Goal: Task Accomplishment & Management: Manage account settings

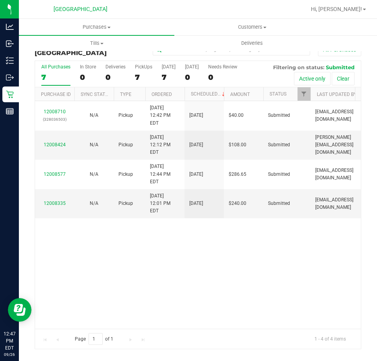
click at [282, 11] on div at bounding box center [223, 9] width 165 height 15
click at [286, 271] on div "12008710 (328036503) N/A Pickup 9/26/2025 12:42 PM EDT 9/26/2025 $40.00 Submitt…" at bounding box center [198, 214] width 326 height 227
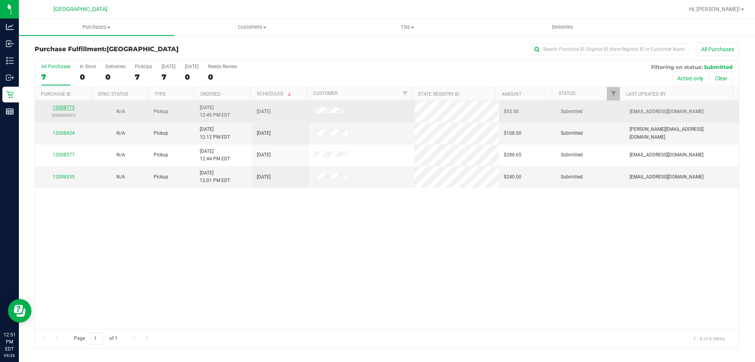
click at [66, 105] on link "12008775" at bounding box center [64, 108] width 22 height 6
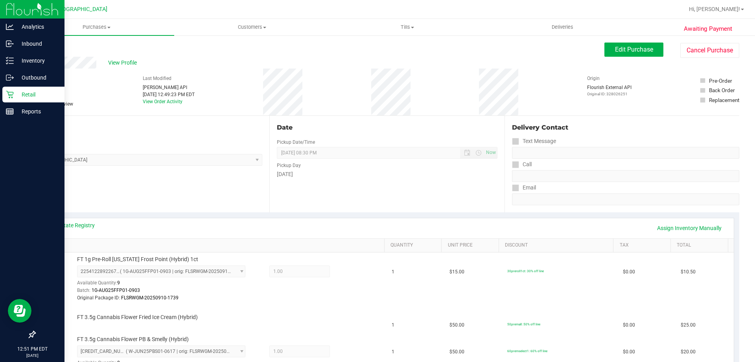
click at [12, 98] on icon at bounding box center [9, 94] width 7 height 7
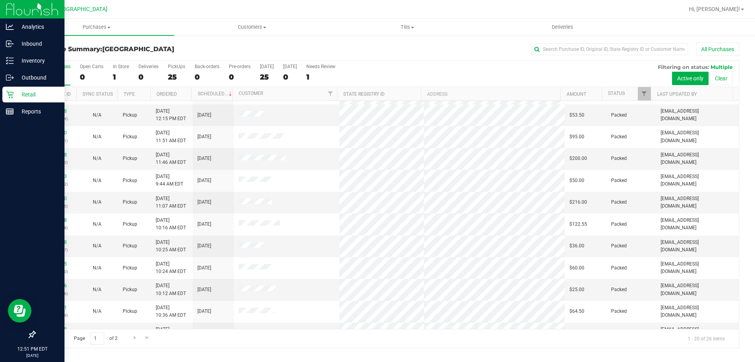
scroll to position [208, 0]
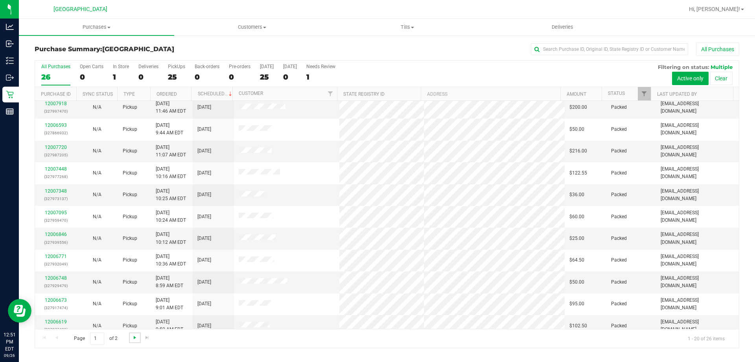
click at [132, 337] on span "Go to the next page" at bounding box center [135, 337] width 6 height 6
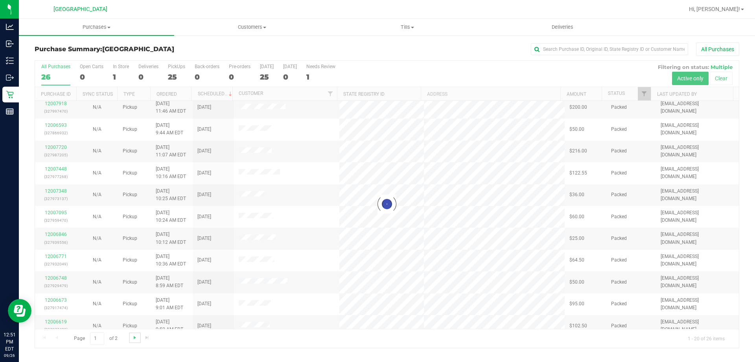
scroll to position [0, 0]
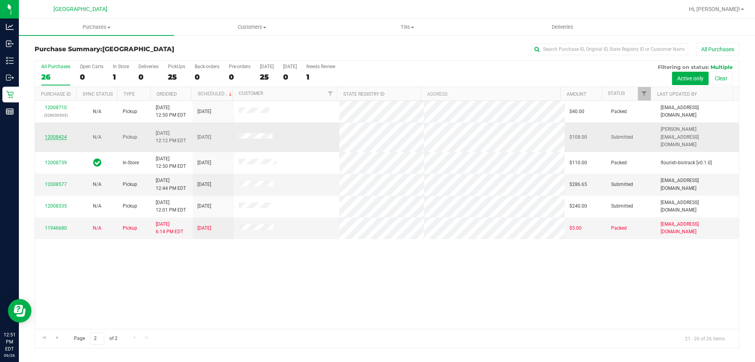
click at [63, 134] on link "12008424" at bounding box center [56, 137] width 22 height 6
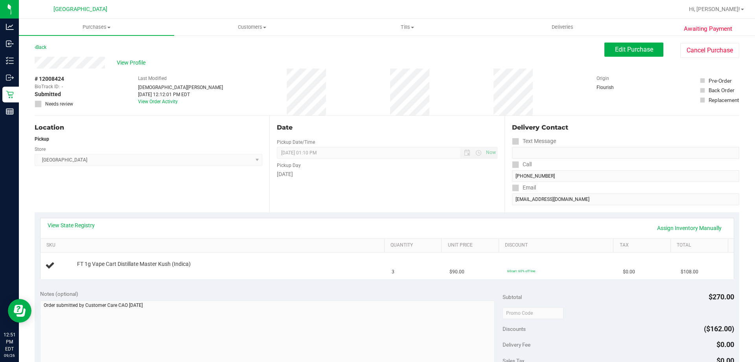
click at [83, 219] on div "View State Registry Assign Inventory Manually" at bounding box center [388, 228] width 694 height 20
click at [79, 228] on link "View State Registry" at bounding box center [71, 225] width 47 height 8
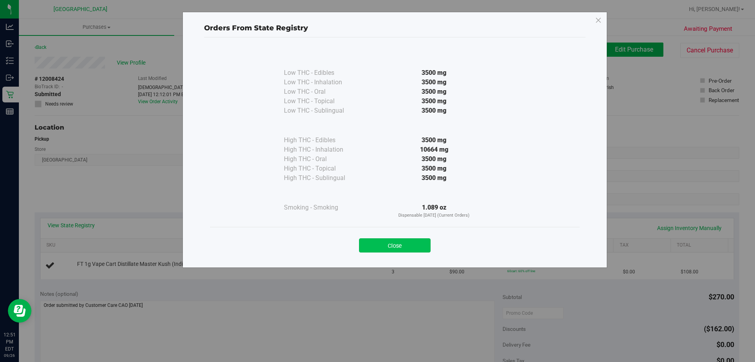
click at [377, 248] on button "Close" at bounding box center [395, 245] width 72 height 14
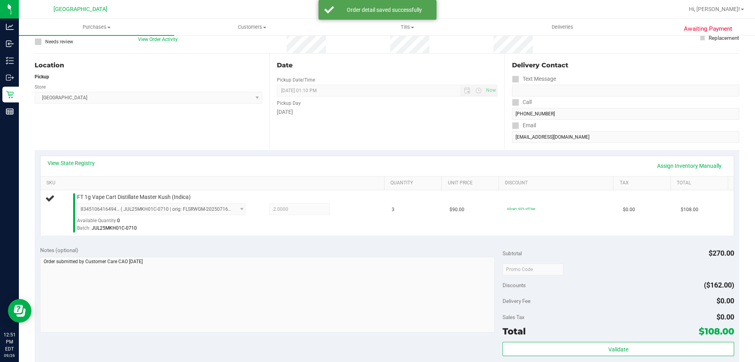
scroll to position [107, 0]
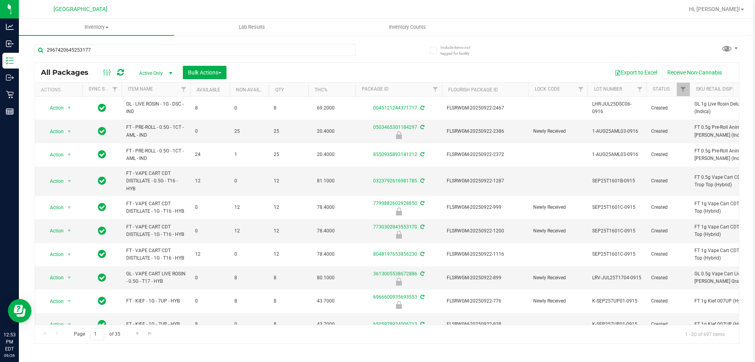
type input "2967420645253177"
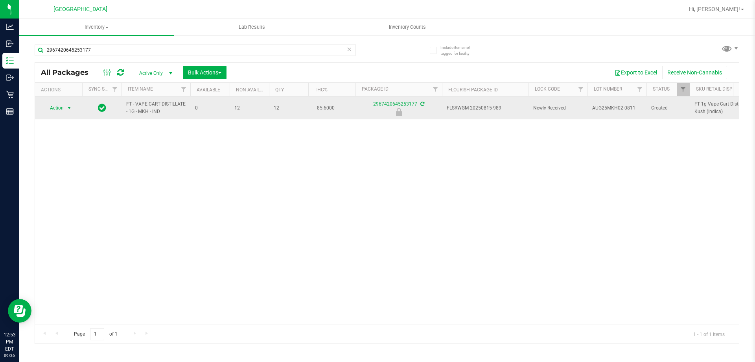
click at [66, 108] on span "select" at bounding box center [69, 108] width 6 height 6
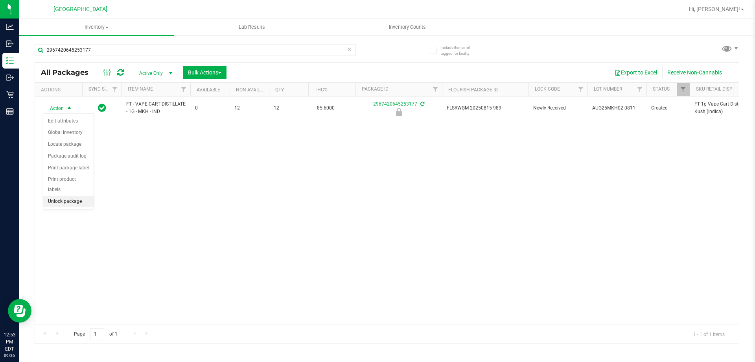
click at [74, 196] on li "Unlock package" at bounding box center [68, 202] width 50 height 12
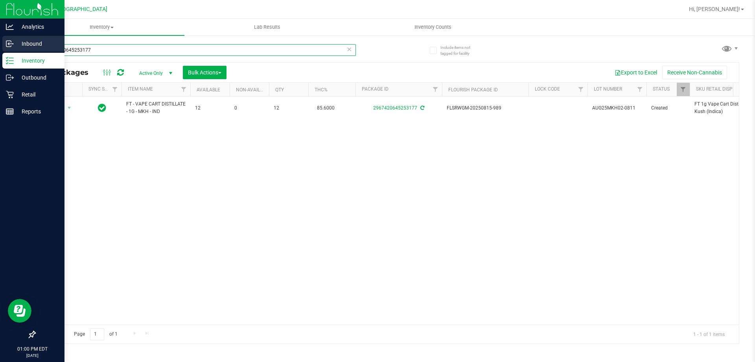
drag, startPoint x: 106, startPoint y: 48, endPoint x: 0, endPoint y: 38, distance: 106.3
click at [0, 40] on div "Analytics Inbound Inventory Outbound Retail Reports 01:00 PM EDT [DATE] 09/26 […" at bounding box center [377, 181] width 755 height 362
type input "5275251607753075"
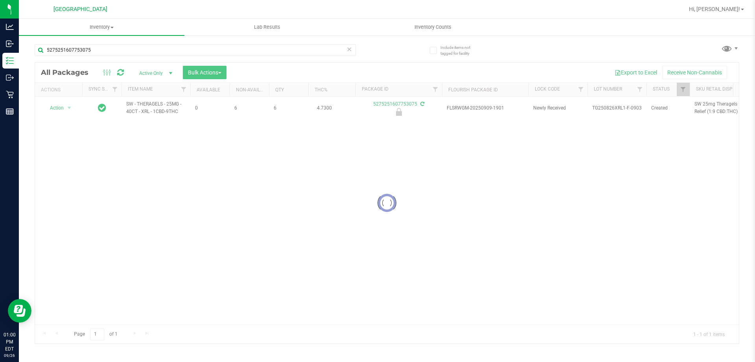
click at [325, 189] on div at bounding box center [387, 203] width 704 height 281
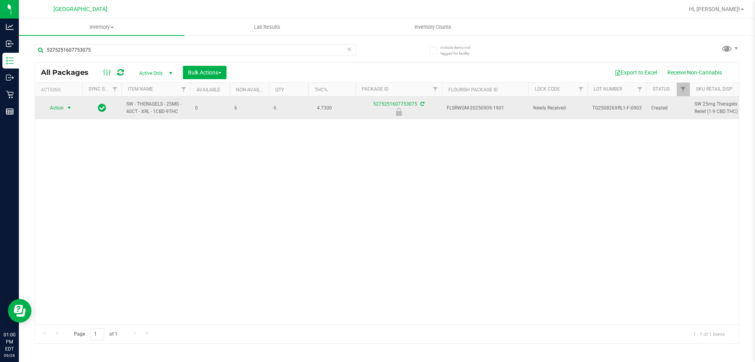
click at [67, 106] on span "select" at bounding box center [69, 108] width 6 height 6
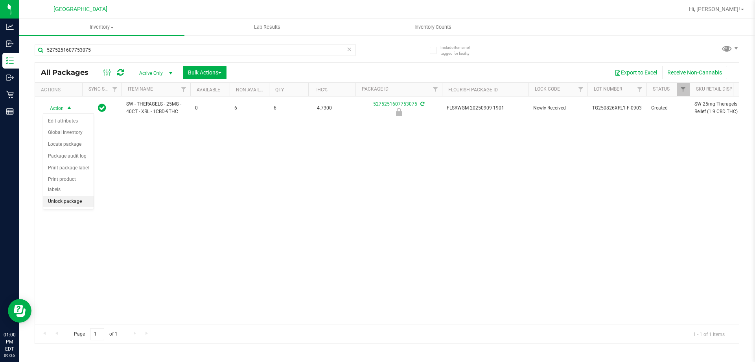
click at [66, 196] on li "Unlock package" at bounding box center [68, 202] width 50 height 12
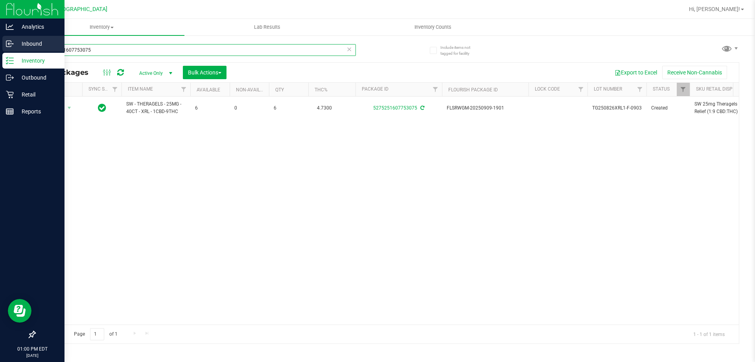
drag, startPoint x: 95, startPoint y: 48, endPoint x: 0, endPoint y: 41, distance: 95.5
click at [0, 41] on div "Analytics Inbound Inventory Outbound Retail Reports 01:00 PM EDT [DATE] 09/26 […" at bounding box center [377, 181] width 755 height 362
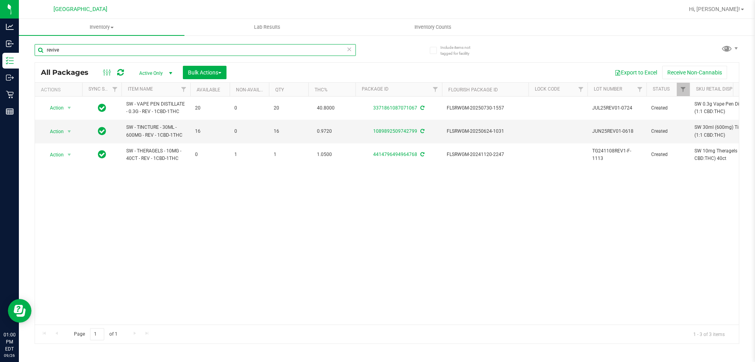
type input "revive"
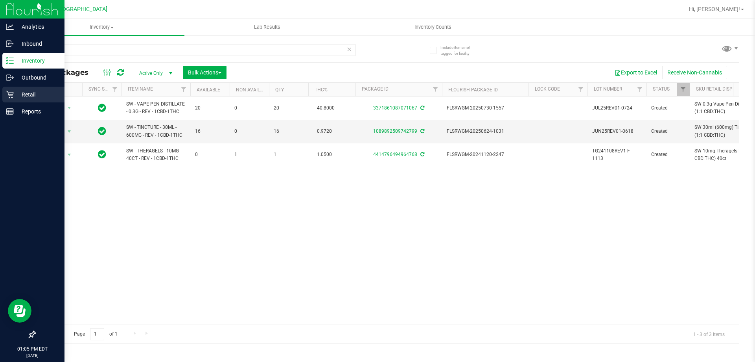
click at [13, 95] on icon at bounding box center [10, 94] width 8 height 8
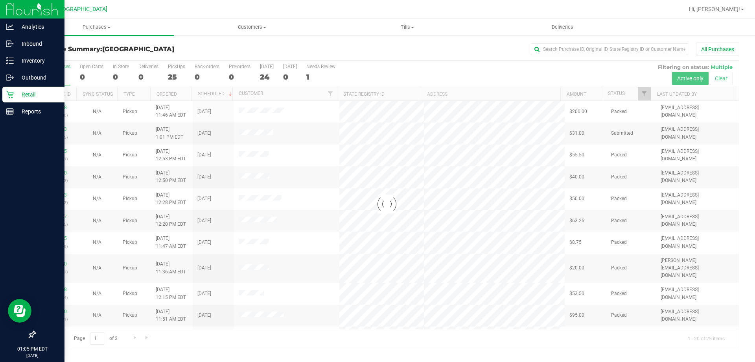
click at [451, 52] on div "All Purchases" at bounding box center [505, 48] width 470 height 13
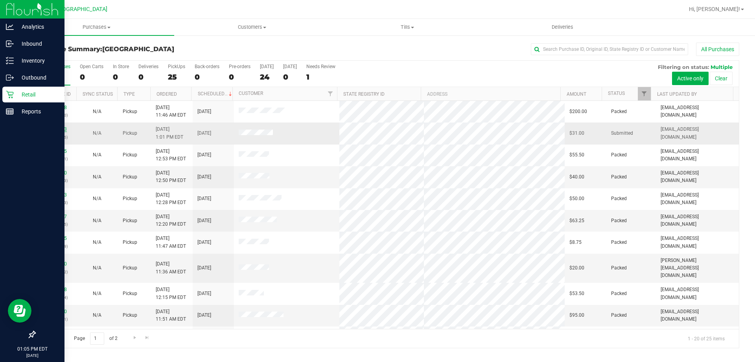
click at [55, 131] on link "12008873" at bounding box center [56, 129] width 22 height 6
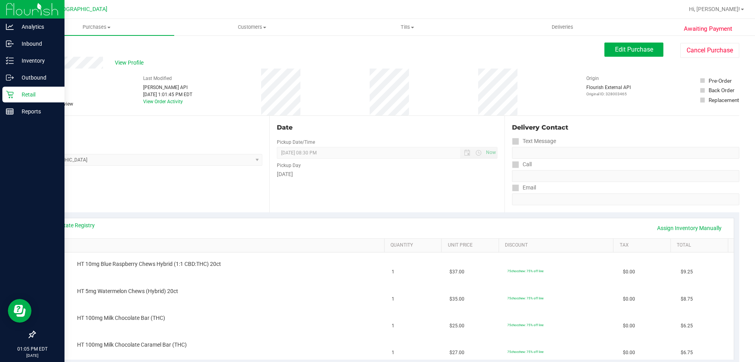
click at [78, 239] on th "SKU" at bounding box center [213, 245] width 344 height 14
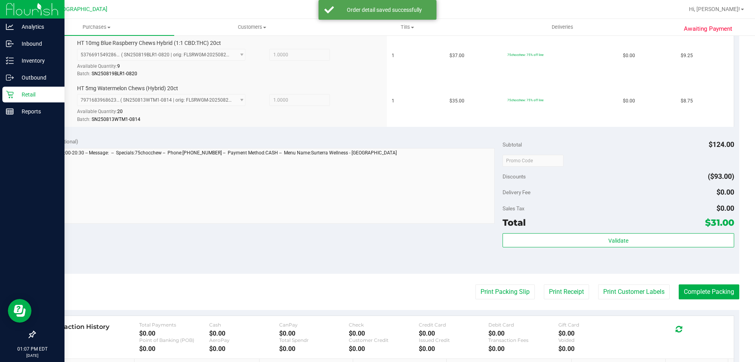
scroll to position [308, 0]
click at [654, 270] on div "Notes (optional) Subtotal $124.00 Discounts ($93.00) Delivery Fee $0.00 Sales T…" at bounding box center [387, 202] width 705 height 142
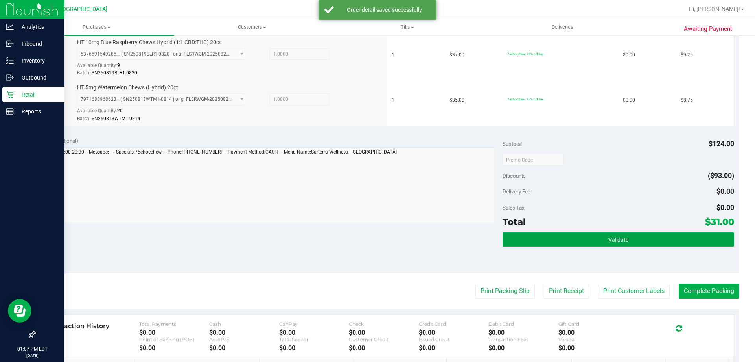
click at [630, 244] on button "Validate" at bounding box center [618, 239] width 231 height 14
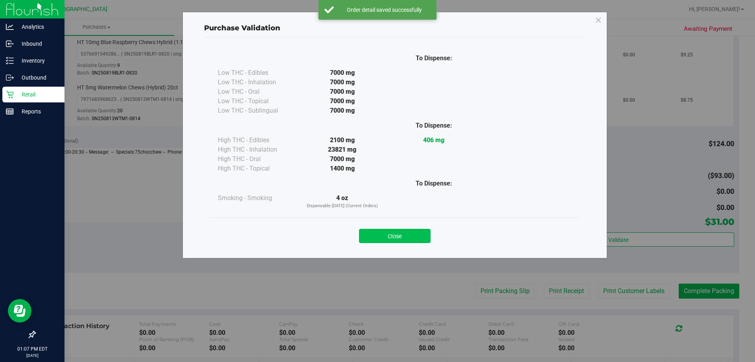
click at [396, 237] on button "Close" at bounding box center [395, 236] width 72 height 14
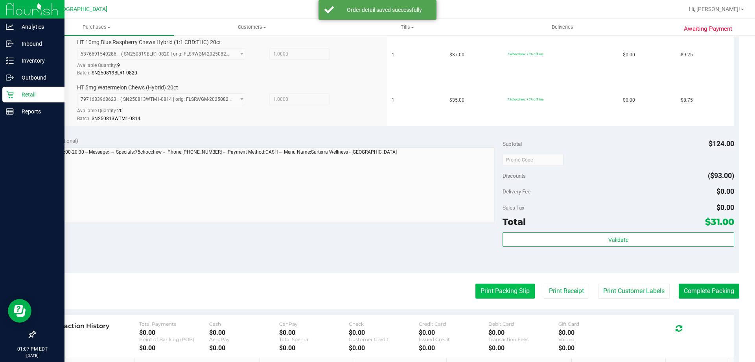
click at [505, 286] on button "Print Packing Slip" at bounding box center [505, 290] width 59 height 15
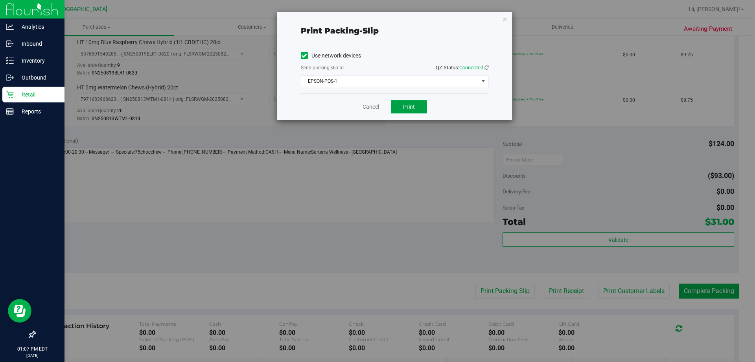
click at [415, 105] on button "Print" at bounding box center [409, 106] width 36 height 13
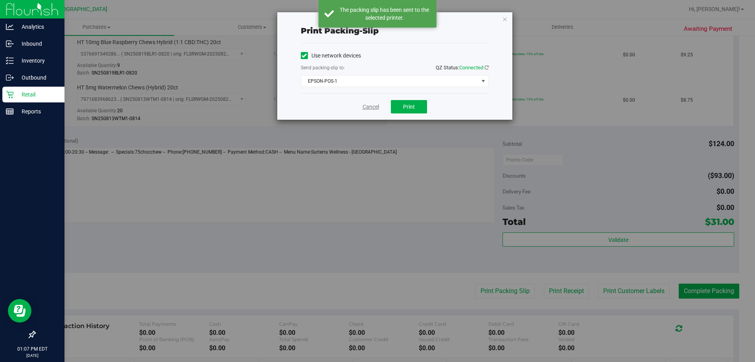
click at [368, 109] on link "Cancel" at bounding box center [371, 107] width 17 height 8
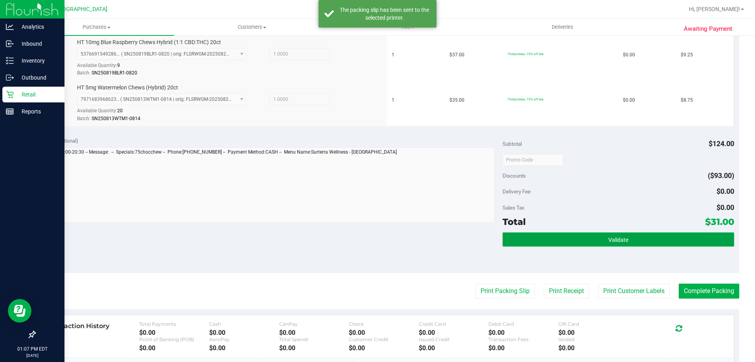
click at [577, 233] on button "Validate" at bounding box center [618, 239] width 231 height 14
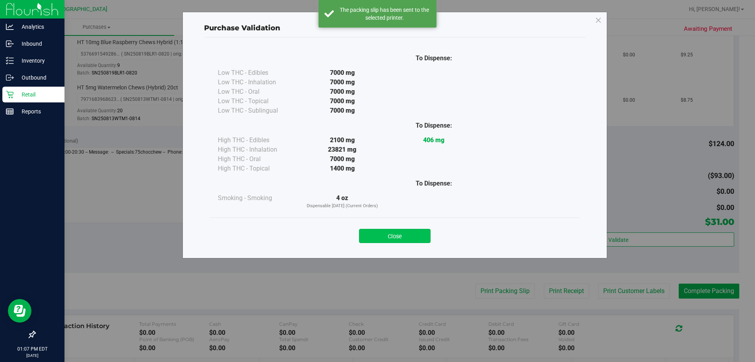
click at [419, 236] on button "Close" at bounding box center [395, 236] width 72 height 14
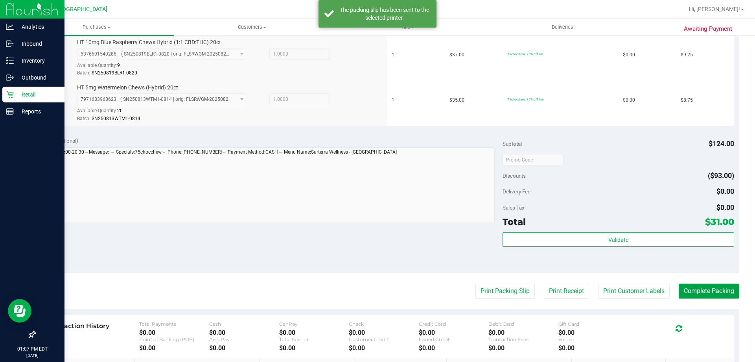
click at [706, 288] on button "Complete Packing" at bounding box center [709, 290] width 61 height 15
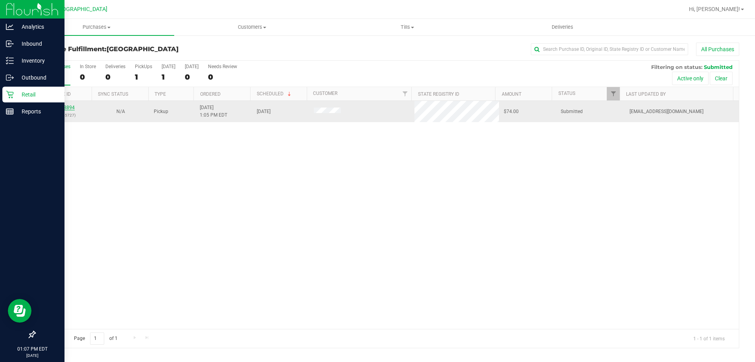
click at [62, 107] on link "12008894" at bounding box center [64, 108] width 22 height 6
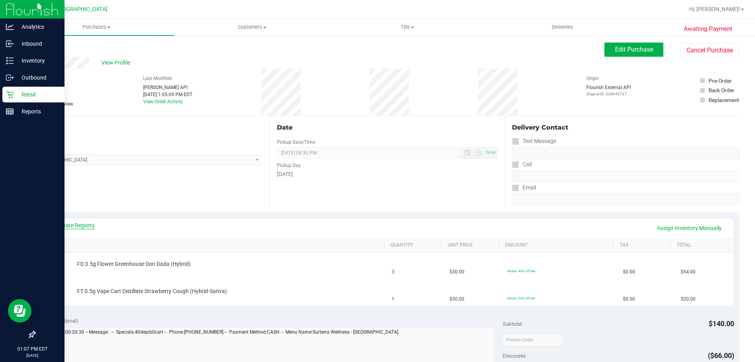
click at [85, 227] on link "View State Registry" at bounding box center [71, 225] width 47 height 8
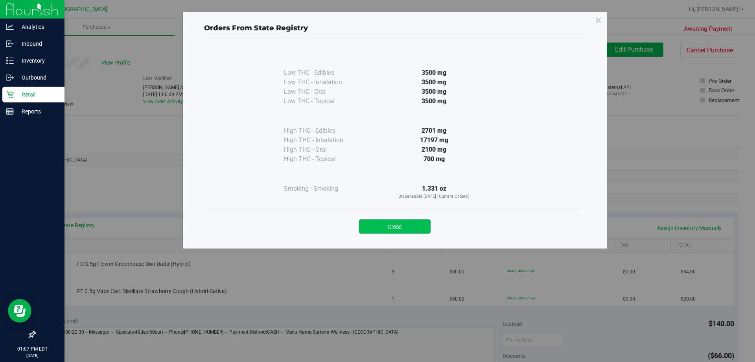
click at [411, 227] on button "Close" at bounding box center [395, 226] width 72 height 14
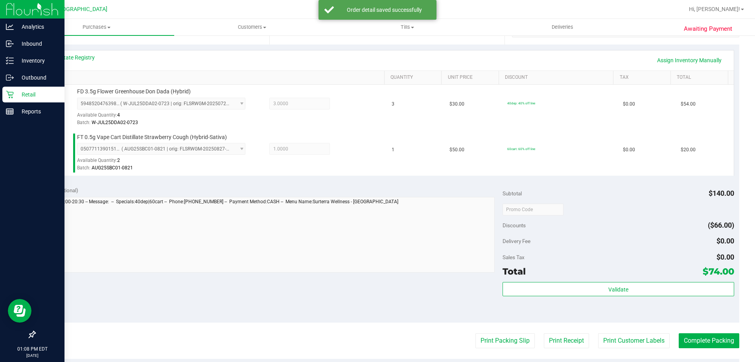
scroll to position [167, 0]
click at [605, 303] on div "Validate" at bounding box center [618, 299] width 231 height 35
click at [642, 305] on div "Validate" at bounding box center [618, 299] width 231 height 35
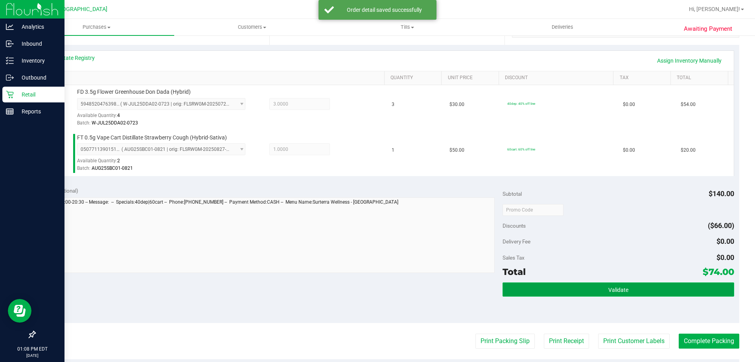
click at [638, 293] on button "Validate" at bounding box center [618, 289] width 231 height 14
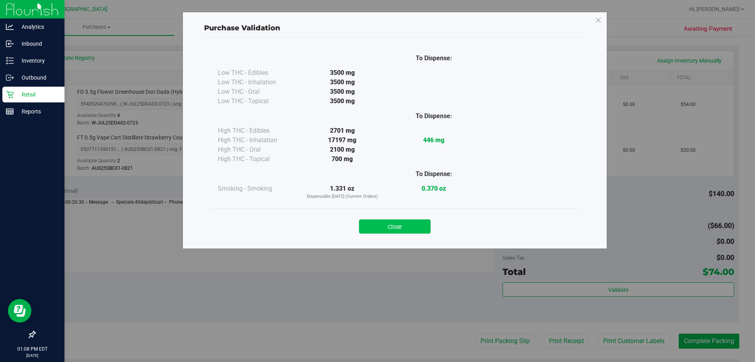
click at [388, 229] on button "Close" at bounding box center [395, 226] width 72 height 14
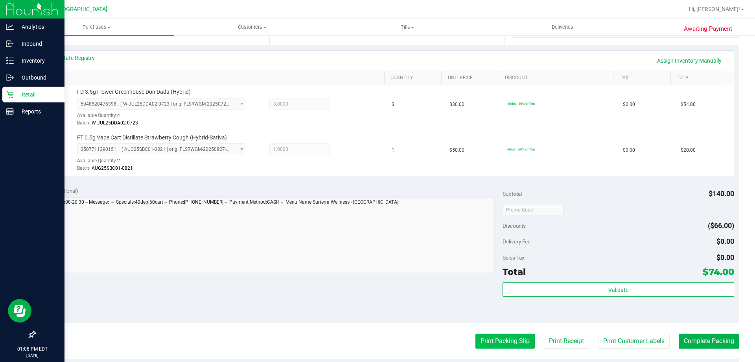
click at [476, 336] on button "Print Packing Slip" at bounding box center [505, 340] width 59 height 15
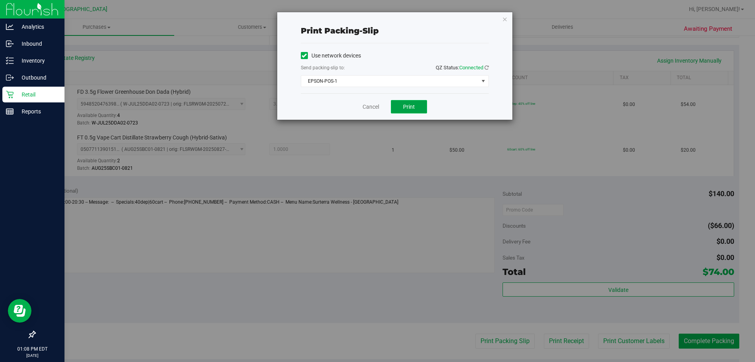
click at [417, 103] on button "Print" at bounding box center [409, 106] width 36 height 13
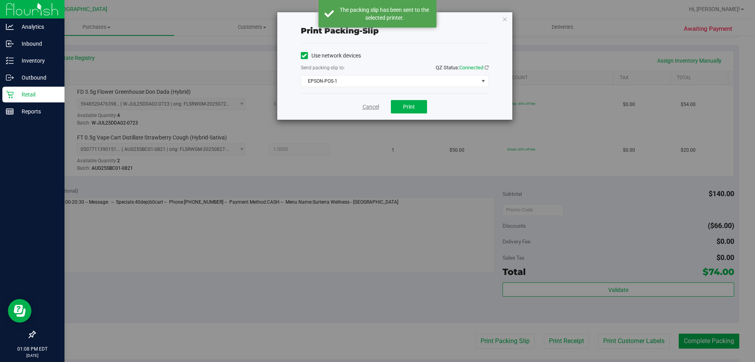
click at [370, 109] on link "Cancel" at bounding box center [371, 107] width 17 height 8
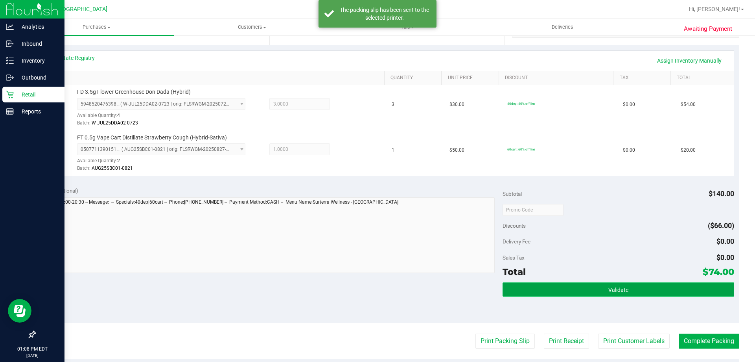
click at [590, 294] on button "Validate" at bounding box center [618, 289] width 231 height 14
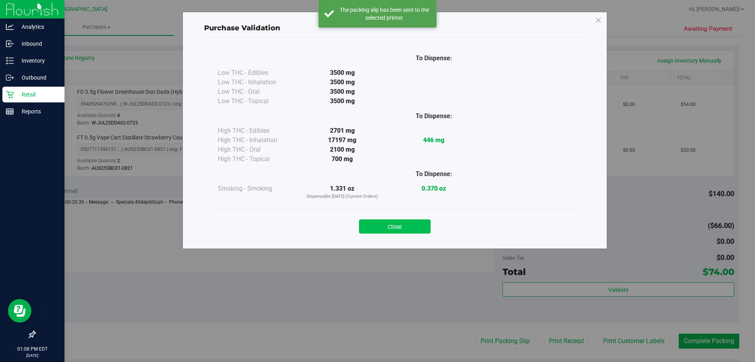
click at [401, 231] on button "Close" at bounding box center [395, 226] width 72 height 14
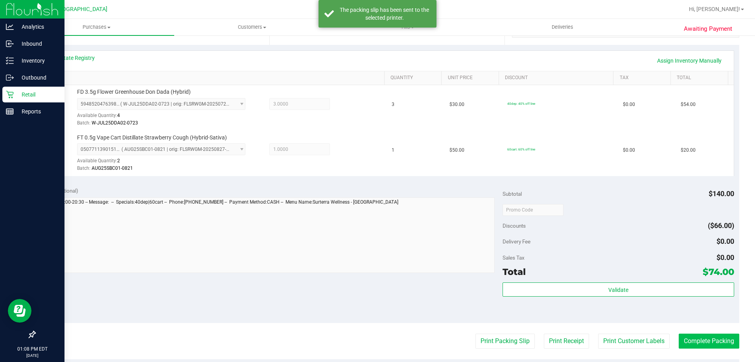
click at [713, 336] on button "Complete Packing" at bounding box center [709, 340] width 61 height 15
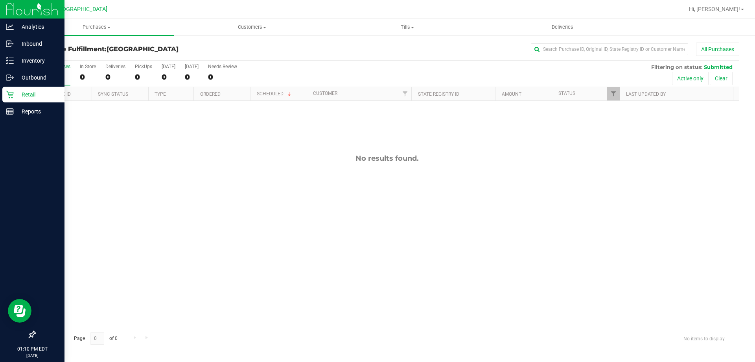
click at [597, 240] on div "No results found." at bounding box center [387, 241] width 704 height 281
click at [284, 226] on div "No results found." at bounding box center [387, 241] width 704 height 281
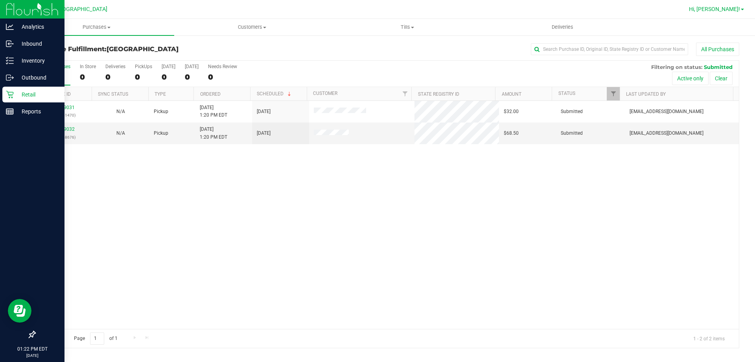
click at [716, 10] on span "Hi, [PERSON_NAME]!" at bounding box center [714, 9] width 51 height 6
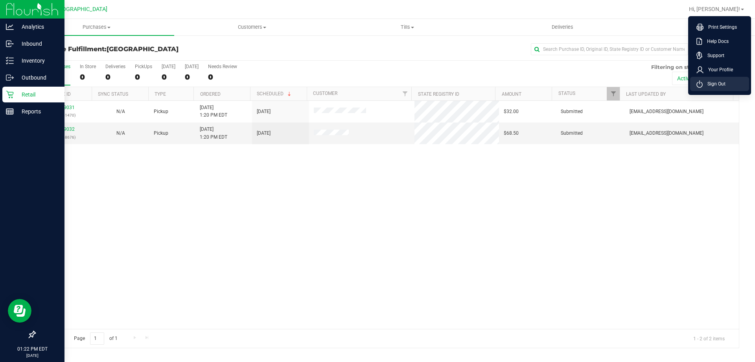
click at [724, 84] on span "Sign Out" at bounding box center [714, 84] width 23 height 8
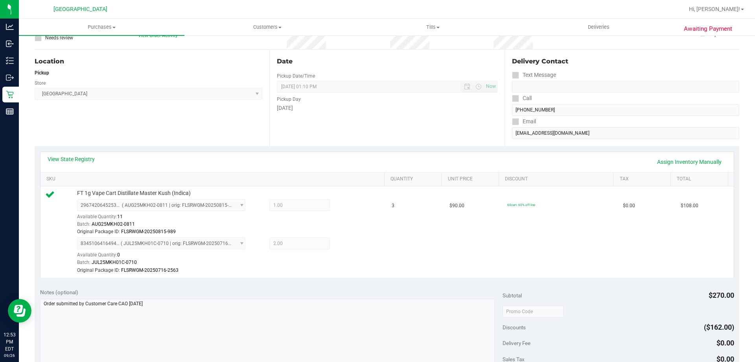
scroll to position [181, 0]
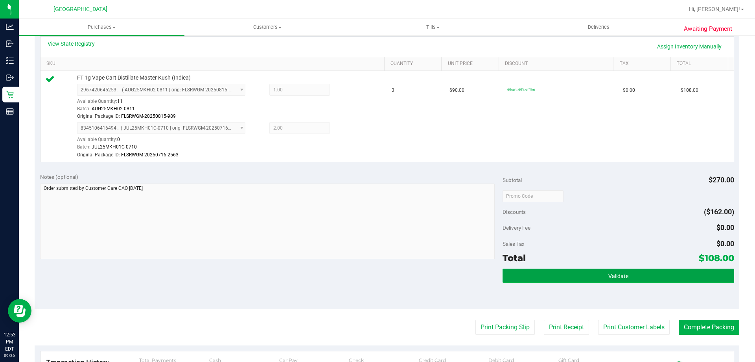
click at [624, 281] on button "Validate" at bounding box center [618, 275] width 231 height 14
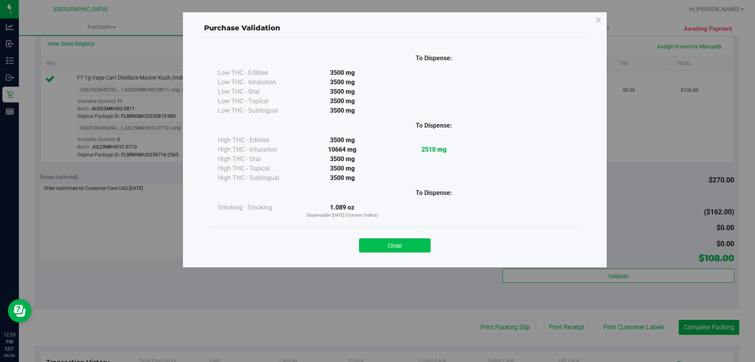
click at [397, 249] on button "Close" at bounding box center [395, 245] width 72 height 14
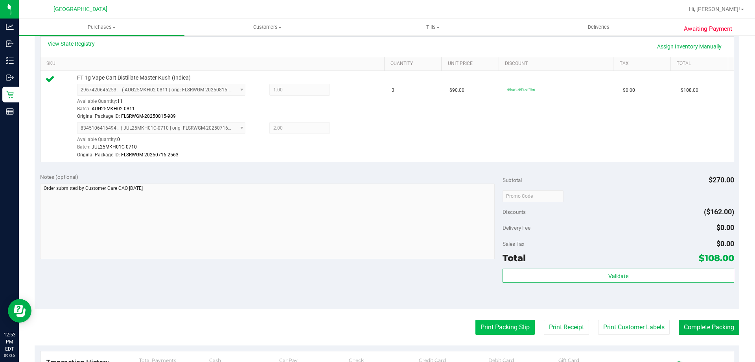
click at [503, 328] on button "Print Packing Slip" at bounding box center [505, 326] width 59 height 15
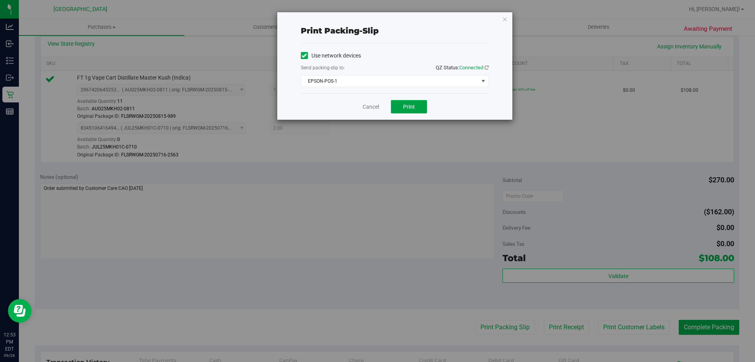
click at [405, 109] on span "Print" at bounding box center [409, 106] width 12 height 6
click at [367, 105] on link "Cancel" at bounding box center [371, 107] width 17 height 8
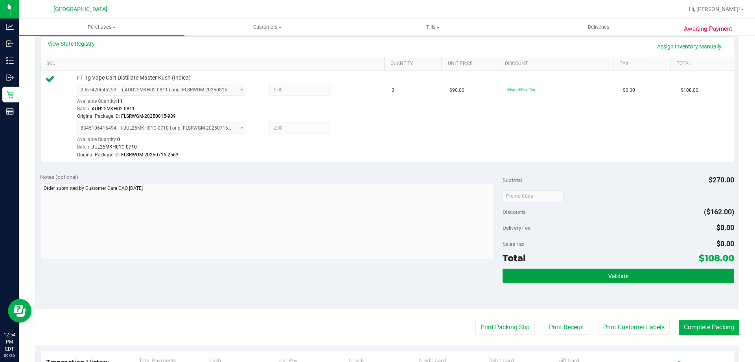
click at [584, 270] on button "Validate" at bounding box center [618, 275] width 231 height 14
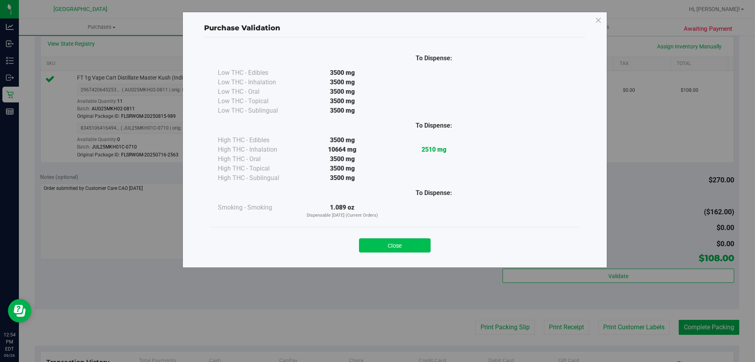
click at [381, 239] on button "Close" at bounding box center [395, 245] width 72 height 14
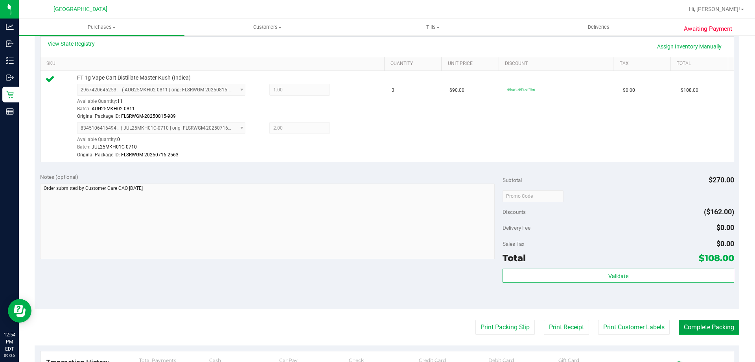
click at [697, 323] on button "Complete Packing" at bounding box center [709, 326] width 61 height 15
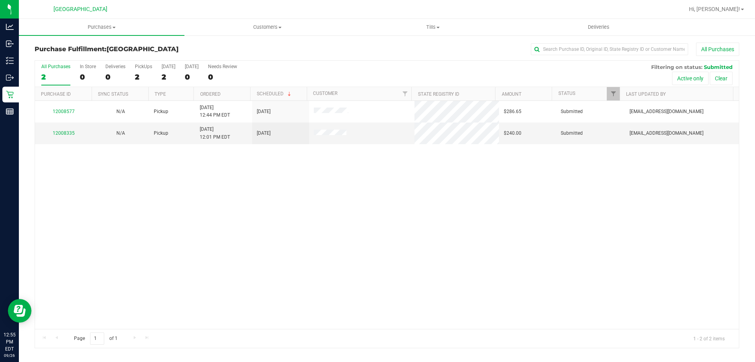
click at [63, 74] on div "2" at bounding box center [55, 76] width 29 height 9
click at [0, 0] on input "All Purchases 2" at bounding box center [0, 0] width 0 height 0
click at [63, 133] on link "12008335" at bounding box center [64, 133] width 22 height 6
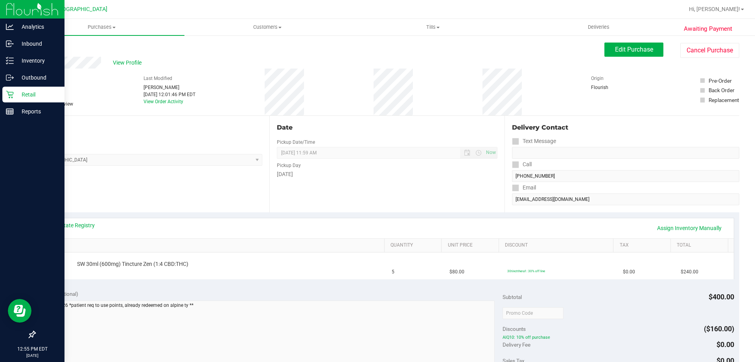
click at [14, 94] on div "Retail" at bounding box center [33, 95] width 62 height 16
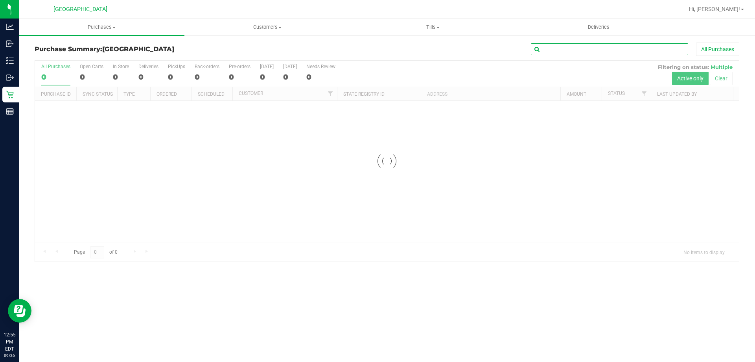
click at [588, 48] on input "text" at bounding box center [609, 49] width 157 height 12
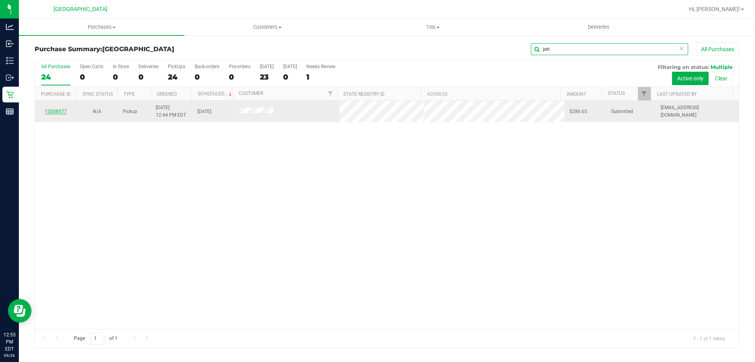
type input "joh"
click at [62, 109] on link "12008577" at bounding box center [56, 112] width 22 height 6
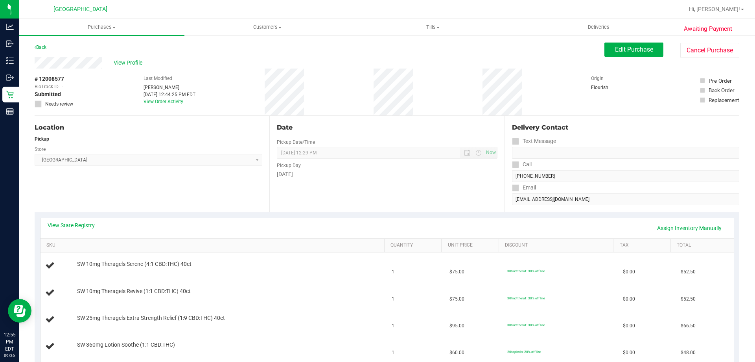
click at [87, 223] on link "View State Registry" at bounding box center [71, 225] width 47 height 8
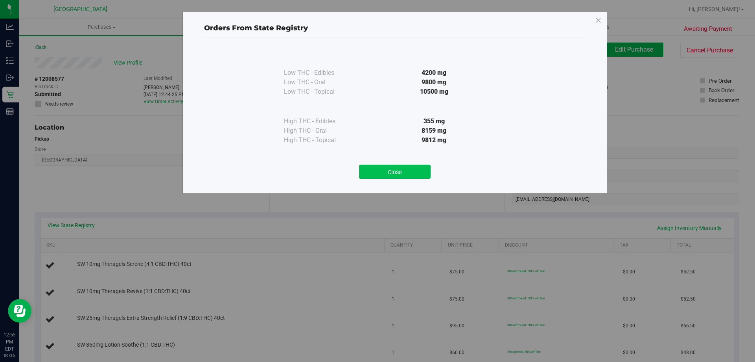
drag, startPoint x: 412, startPoint y: 168, endPoint x: 411, endPoint y: 172, distance: 4.9
click at [411, 172] on button "Close" at bounding box center [395, 171] width 72 height 14
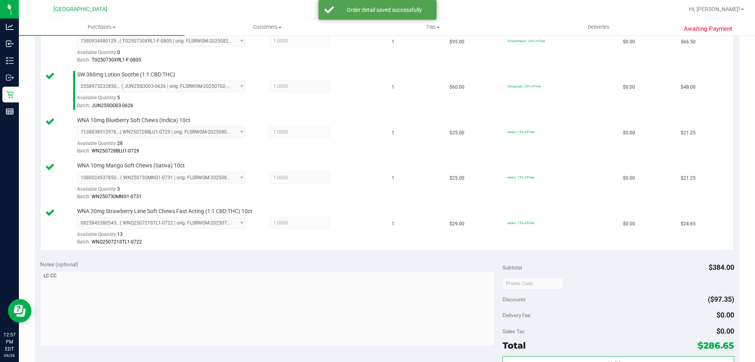
scroll to position [390, 0]
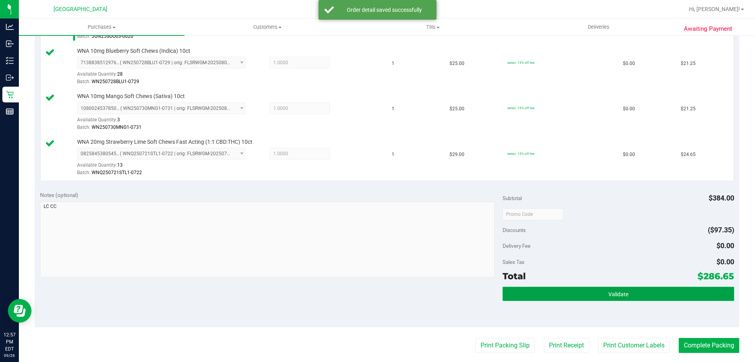
click at [629, 286] on button "Validate" at bounding box center [618, 293] width 231 height 14
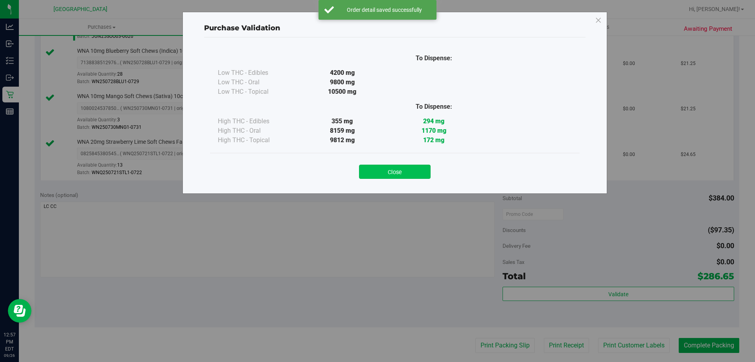
click at [405, 173] on button "Close" at bounding box center [395, 171] width 72 height 14
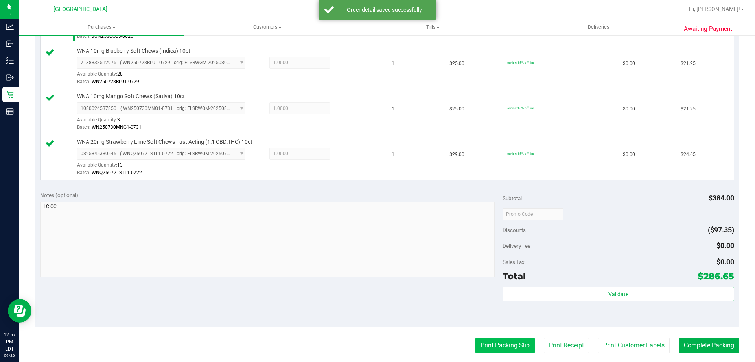
click at [508, 353] on button "Print Packing Slip" at bounding box center [505, 345] width 59 height 15
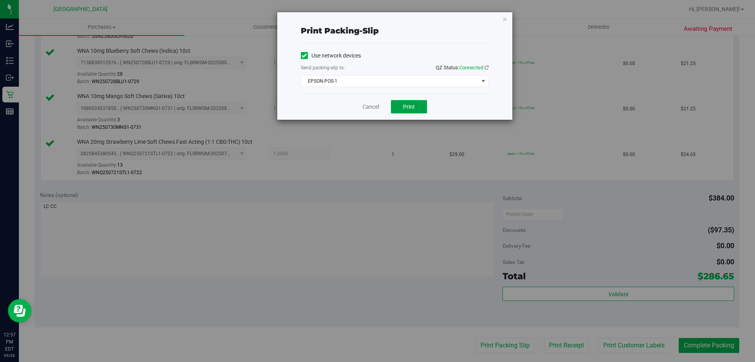
click at [404, 112] on button "Print" at bounding box center [409, 106] width 36 height 13
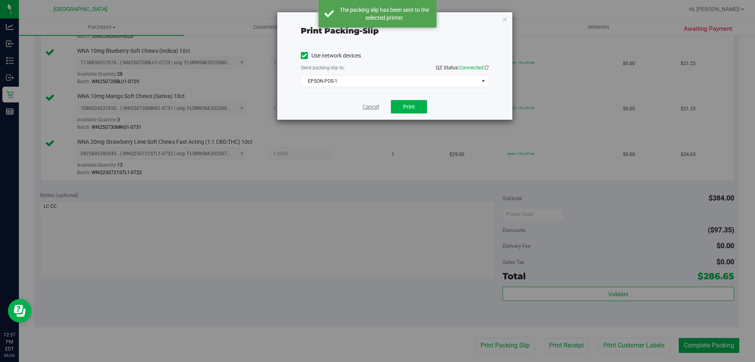
click at [375, 107] on link "Cancel" at bounding box center [371, 107] width 17 height 8
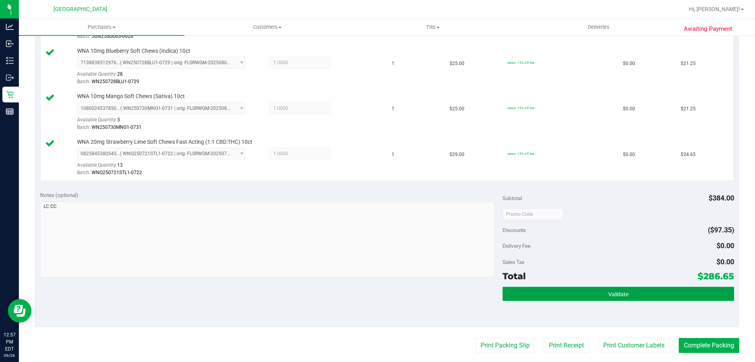
click at [656, 289] on button "Validate" at bounding box center [618, 293] width 231 height 14
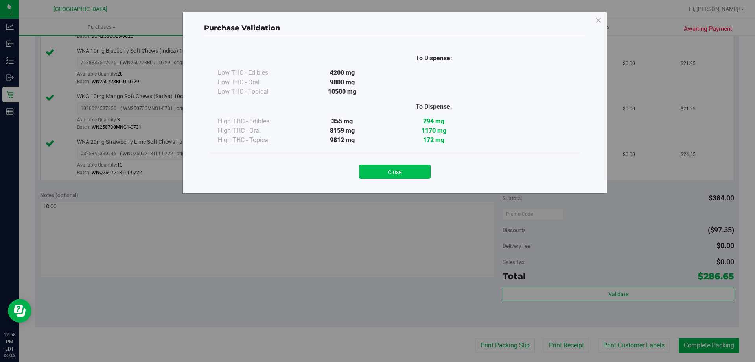
click at [387, 178] on button "Close" at bounding box center [395, 171] width 72 height 14
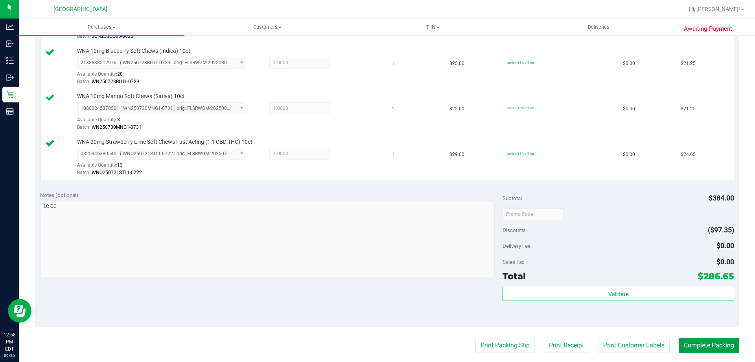
click at [705, 353] on button "Complete Packing" at bounding box center [709, 345] width 61 height 15
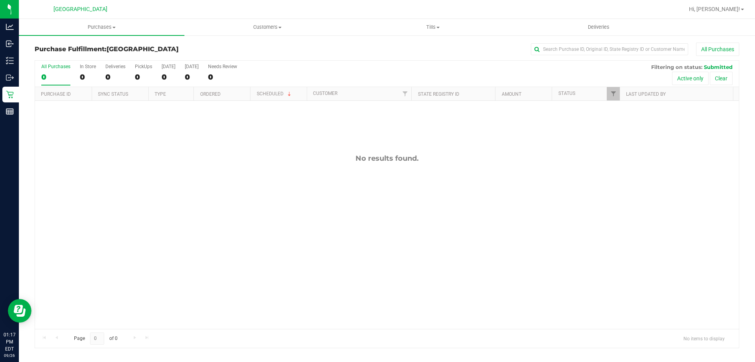
click at [297, 241] on div "No results found." at bounding box center [387, 241] width 704 height 281
click at [61, 72] on div "0" at bounding box center [55, 76] width 29 height 9
click at [0, 0] on input "All Purchases 0" at bounding box center [0, 0] width 0 height 0
click at [312, 240] on div "No results found." at bounding box center [387, 241] width 704 height 281
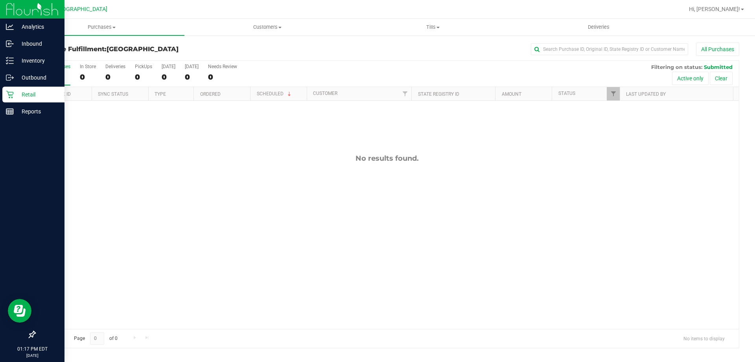
click at [10, 93] on icon at bounding box center [10, 94] width 8 height 8
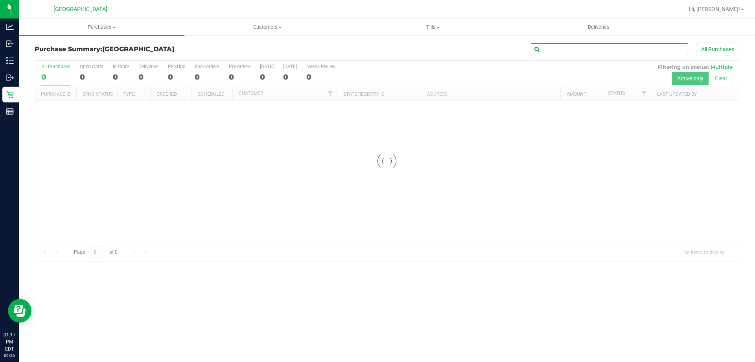
click at [560, 49] on input "text" at bounding box center [609, 49] width 157 height 12
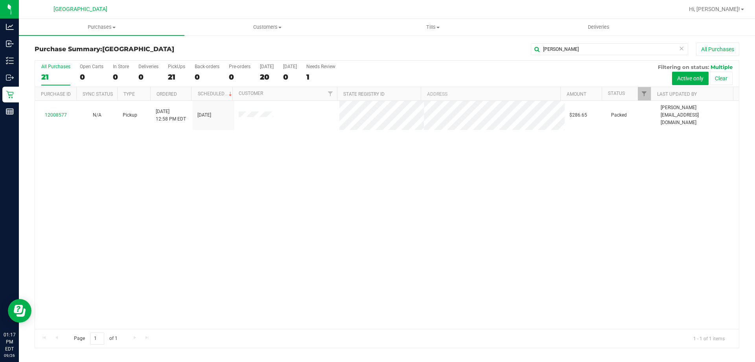
click at [265, 152] on div "12008577 N/A Pickup 9/26/2025 12:58 PM EDT 9/26/2025 $286.65 Packed maanderson@…" at bounding box center [387, 215] width 704 height 228
click at [120, 247] on div "12008577 N/A Pickup 9/26/2025 12:58 PM EDT 9/26/2025 $286.65 Packed maanderson@…" at bounding box center [387, 215] width 704 height 228
click at [477, 275] on div "12008577 N/A Pickup 9/26/2025 12:58 PM EDT 9/26/2025 $286.65 Packed maanderson@…" at bounding box center [387, 215] width 704 height 228
click at [567, 48] on input "john" at bounding box center [609, 49] width 157 height 12
type input "j"
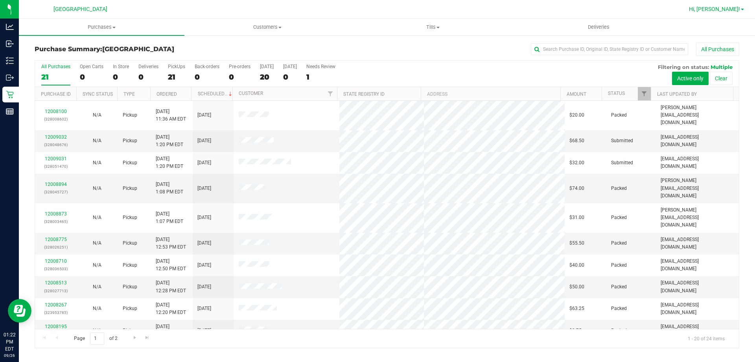
click at [731, 10] on span "Hi, [PERSON_NAME]!" at bounding box center [714, 9] width 51 height 6
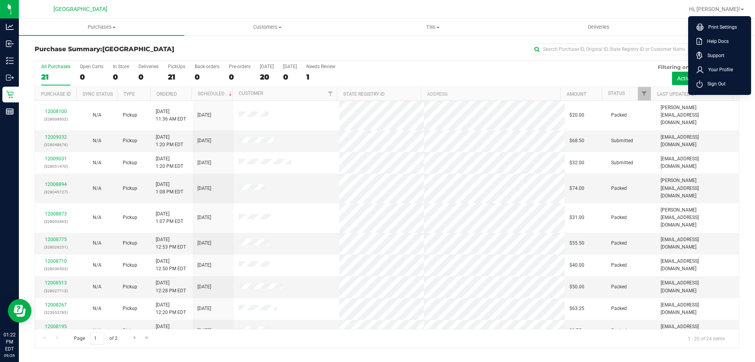
click at [715, 91] on ul "Print Settings Help Docs Support Your Profile Sign Out" at bounding box center [720, 55] width 63 height 79
